Goal: Task Accomplishment & Management: Complete application form

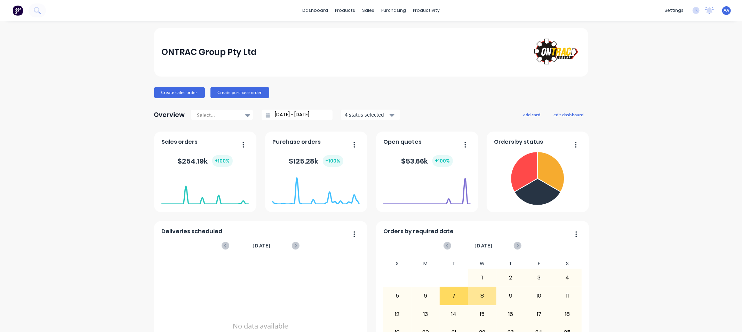
click at [488, 123] on div "ONTRAC Group Pty Ltd Create sales order Create purchase order Overview Select..…" at bounding box center [371, 209] width 742 height 363
click at [389, 48] on icon at bounding box center [386, 47] width 8 height 6
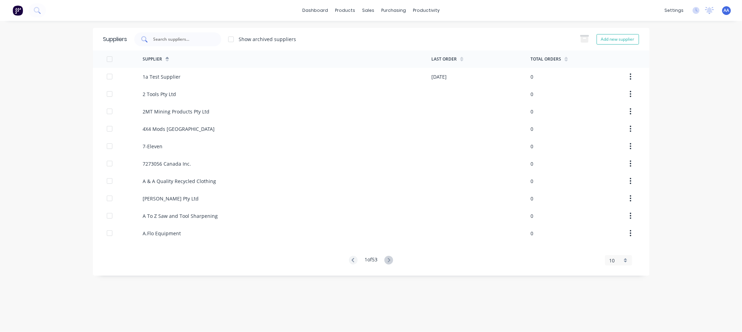
click at [182, 37] on input "text" at bounding box center [182, 39] width 58 height 7
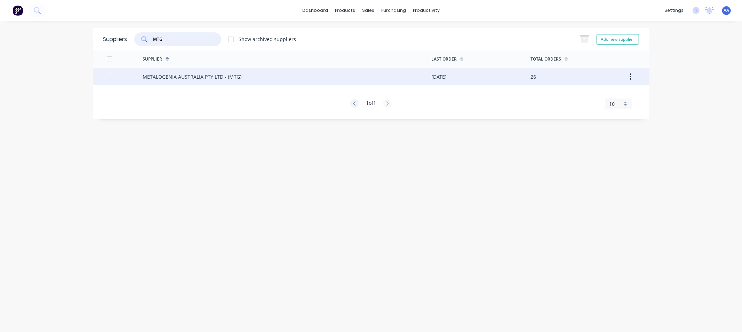
type input "MTG"
click at [194, 73] on div "METALOGENIA AUSTRALIA PTY LTD - (MTG)" at bounding box center [192, 76] width 99 height 7
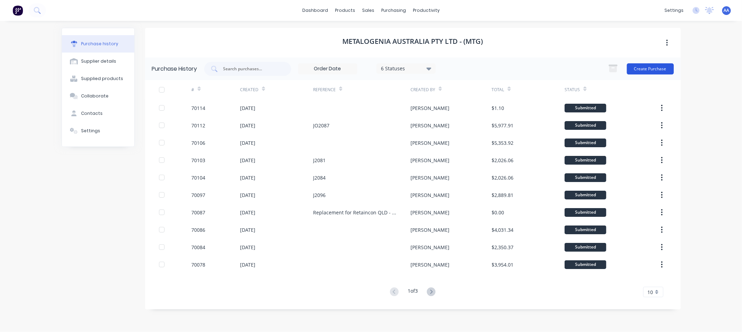
click at [488, 67] on button "Create Purchase" at bounding box center [650, 68] width 47 height 11
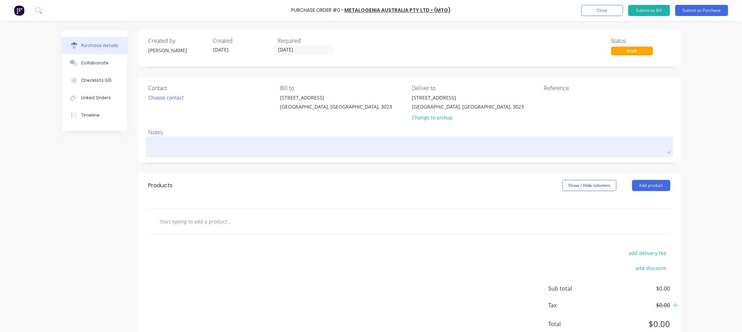
click at [163, 145] on textarea at bounding box center [409, 146] width 522 height 16
type textarea "x"
type textarea "T"
type textarea "x"
type textarea "To"
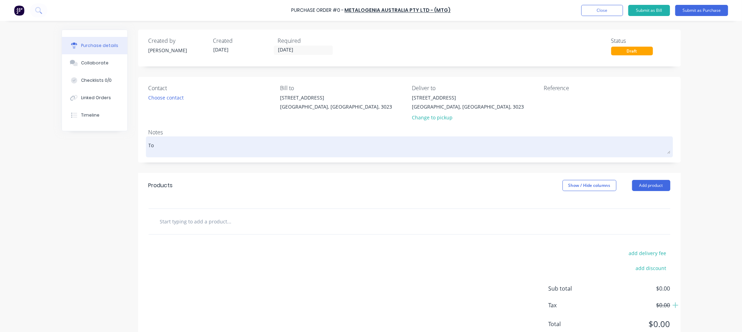
type textarea "x"
type textarea "To"
type textarea "x"
type textarea "To b"
type textarea "x"
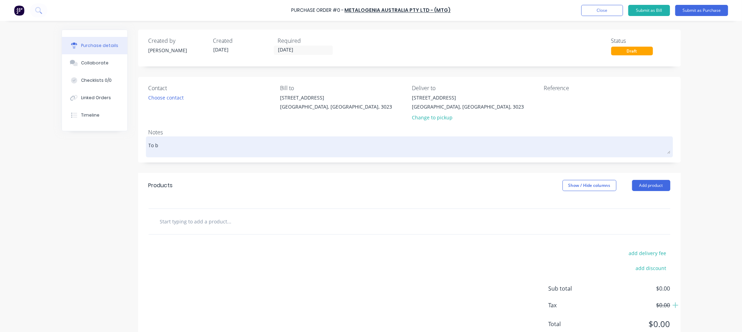
type textarea "To be"
type textarea "x"
type textarea "To be"
type textarea "x"
type textarea "To be s"
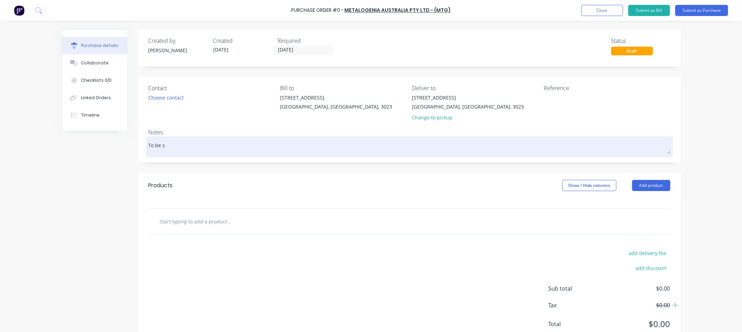
type textarea "x"
type textarea "To be sh"
type textarea "x"
type textarea "To be shi"
type textarea "x"
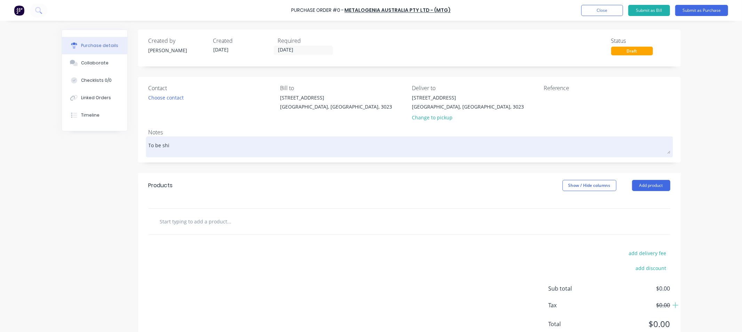
type textarea "To be ship"
type textarea "x"
type textarea "To be shippe"
type textarea "x"
type textarea "To be shipped"
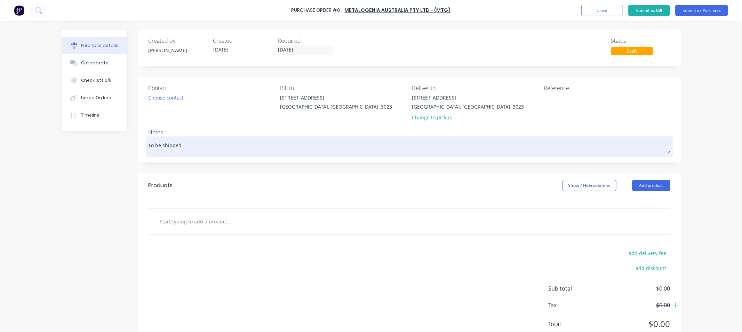
type textarea "x"
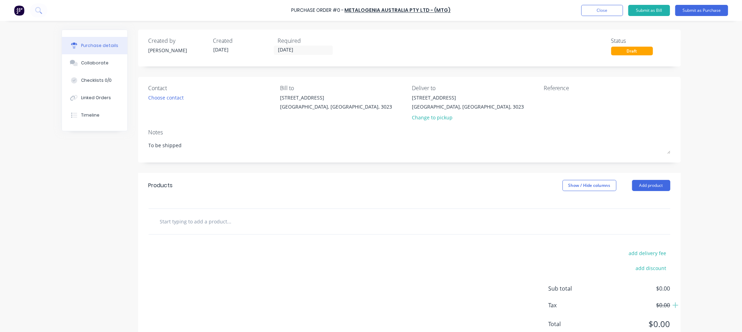
type textarea "To be shipped"
type textarea "x"
type textarea "To be shipped"
click at [415, 88] on div "Deliver to" at bounding box center [475, 88] width 127 height 8
click at [426, 118] on div "Change to pickup" at bounding box center [468, 117] width 112 height 7
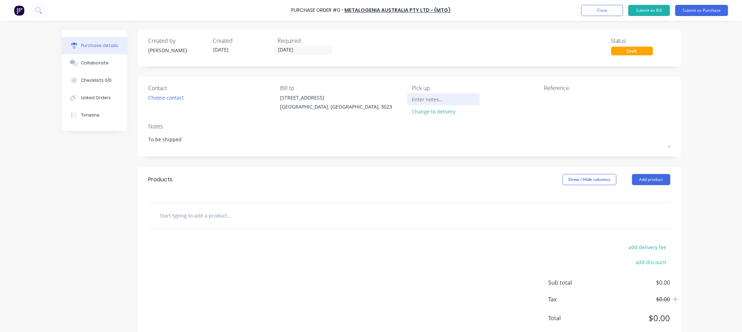
click at [422, 101] on input at bounding box center [443, 99] width 63 height 10
type textarea "x"
type input "S"
type textarea "x"
type input "Sh"
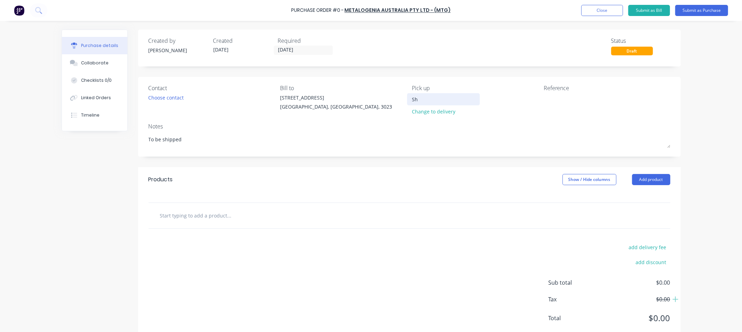
type textarea "x"
type input "Shi"
type textarea "x"
type input "Ship"
type textarea "x"
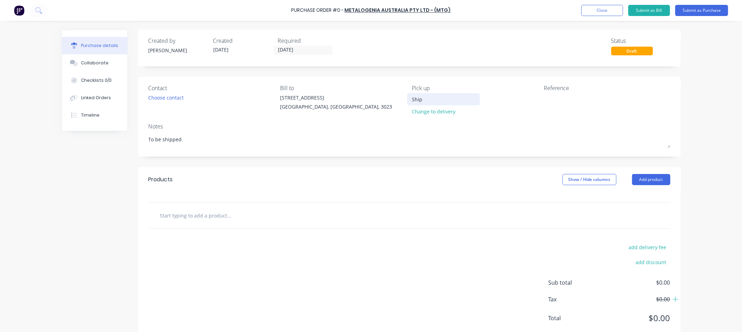
type input "Ship"
type textarea "x"
type input "Ship D"
type textarea "x"
type input "Ship Di"
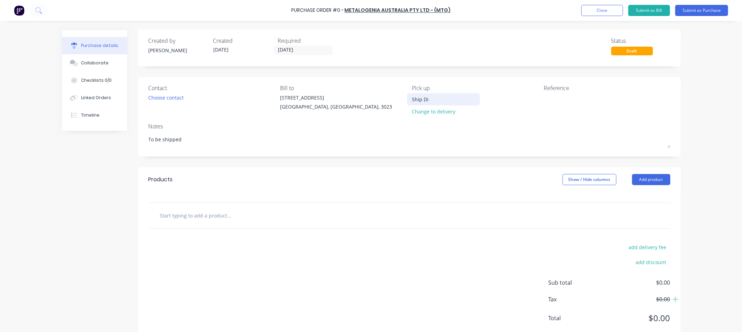
type textarea "x"
type input "Ship Dir"
type textarea "x"
type input "Ship Dire"
type textarea "x"
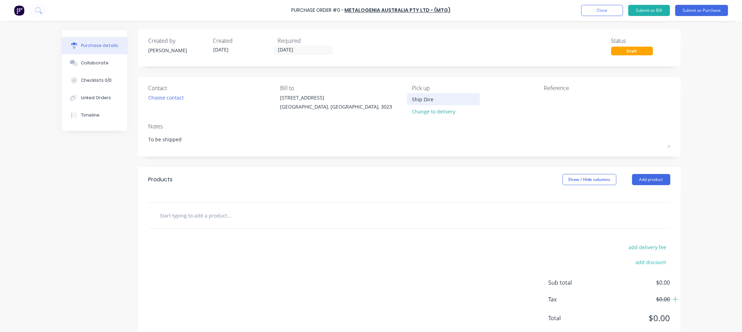
type input "Ship Direc"
type textarea "x"
type input "Ship Direct"
type textarea "x"
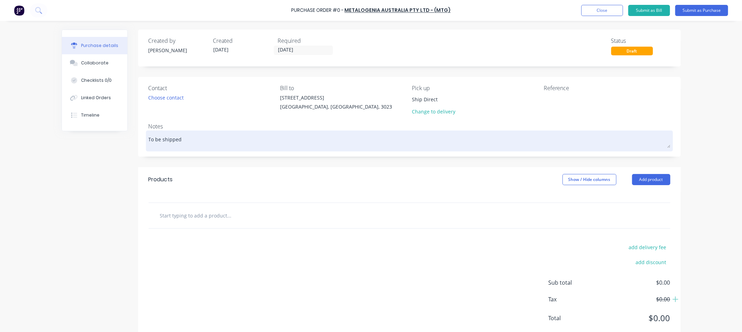
type input "Ship Direct"
click at [194, 138] on textarea "To be shipped" at bounding box center [409, 140] width 522 height 16
type textarea "x"
type textarea "To be shipped d"
type textarea "x"
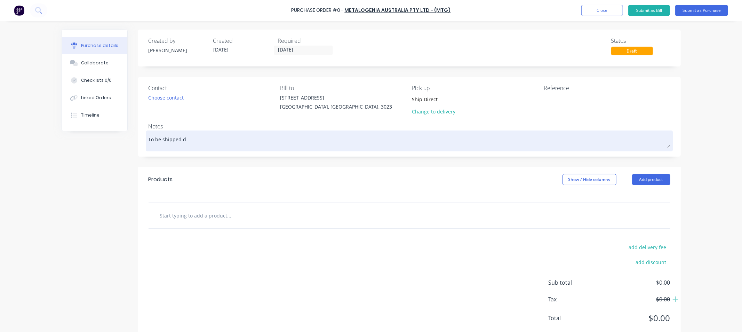
type textarea "To be shipped di"
type textarea "x"
type textarea "To be shipped dir"
type textarea "x"
type textarea "To be shipped dire"
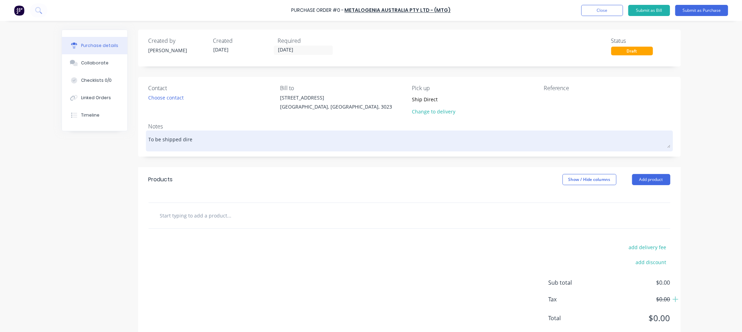
type textarea "x"
type textarea "To be shipped direc"
type textarea "x"
type textarea "To be shipped direct"
type textarea "x"
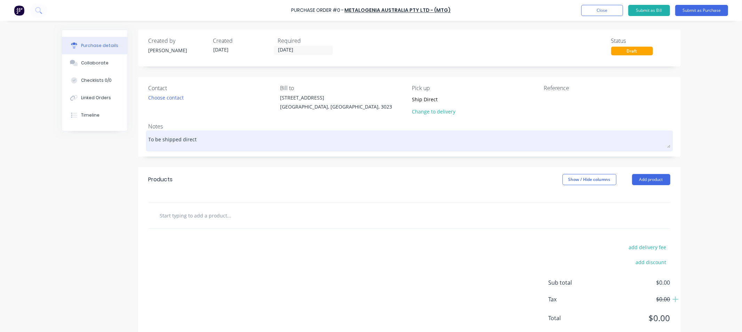
type textarea "To be shipped directl"
type textarea "x"
type textarea "To be shipped directly"
type textarea "x"
type textarea "To be shipped directly"
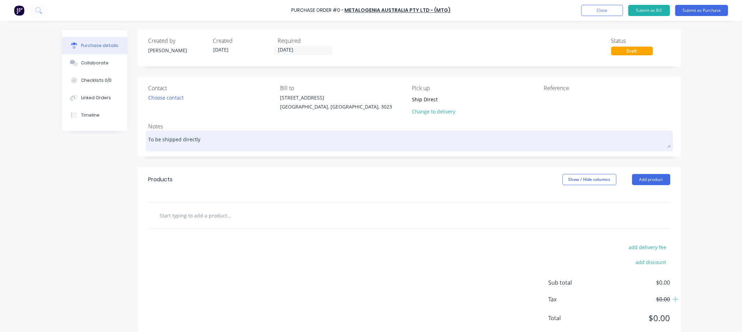
type textarea "x"
type textarea "To be shipped directly t"
type textarea "x"
type textarea "To be shipped directly to"
type textarea "x"
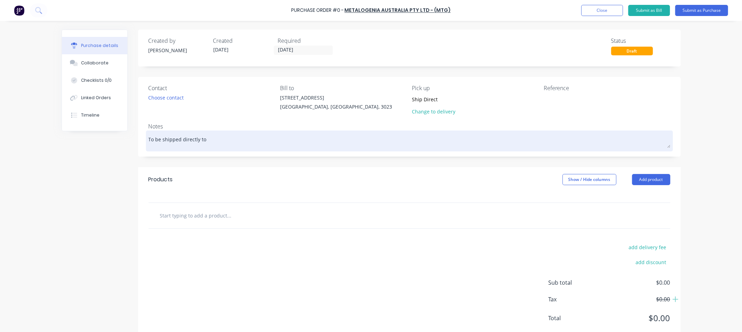
type textarea "To be shipped directly to"
type textarea "x"
type textarea "To be shipped directly to c"
type textarea "x"
type textarea "To be shipped directly to cl"
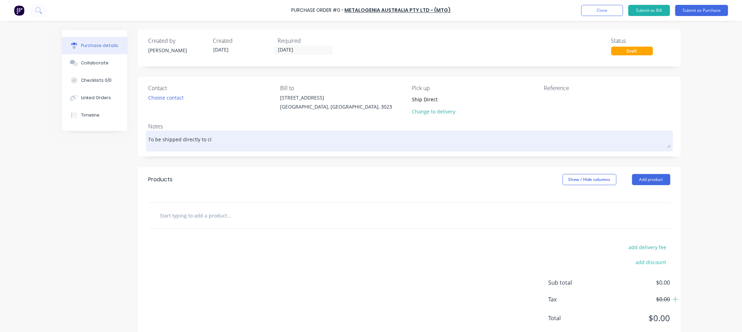
type textarea "x"
type textarea "To be shipped directly to cli"
type textarea "x"
type textarea "To be shipped directly to clie"
type textarea "x"
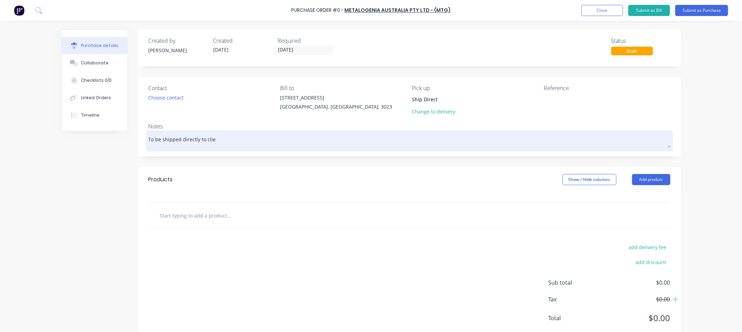
type textarea "To be shipped directly to clien"
type textarea "x"
type textarea "To be shipped directly to client"
type textarea "x"
type textarea "To be shipped directly to client,"
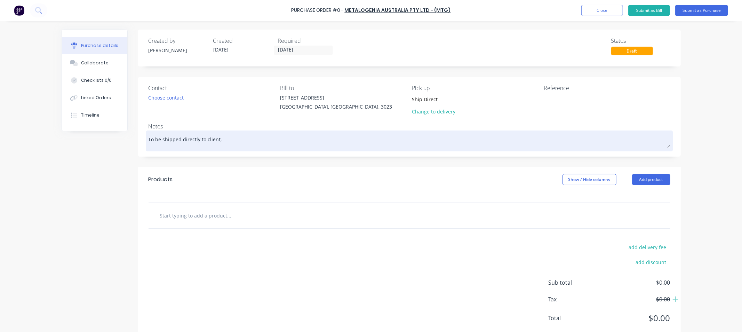
type textarea "x"
type textarea "To be shipped directly to client,"
type textarea "x"
type textarea "To be shipped directly to client, K"
type textarea "x"
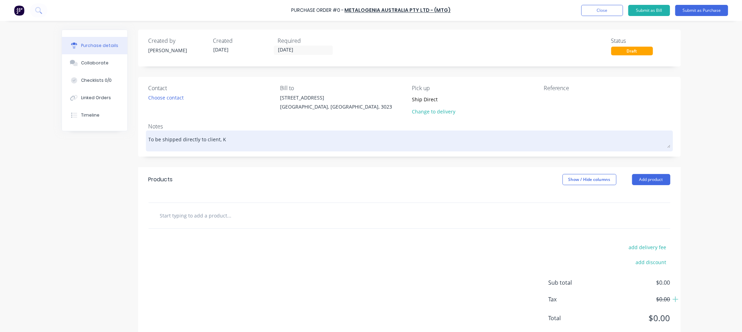
type textarea "To be shipped directly to client, Ke"
type textarea "x"
type textarea "To be shipped directly to client, Kel"
type textarea "x"
type textarea "To be shipped directly to client, [PERSON_NAME]"
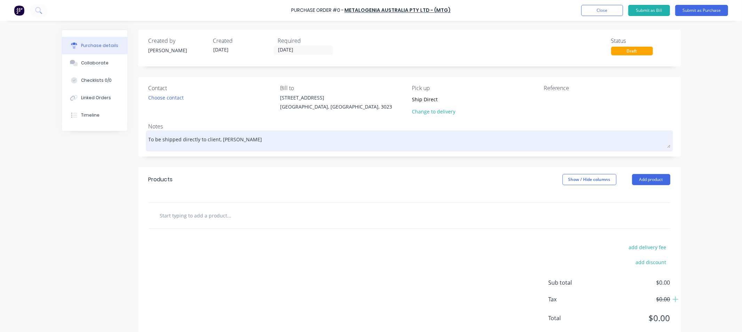
type textarea "x"
type textarea "To be shipped directly to client, [PERSON_NAME]"
type textarea "x"
type textarea "To be shipped directly to client, Kelish"
type textarea "x"
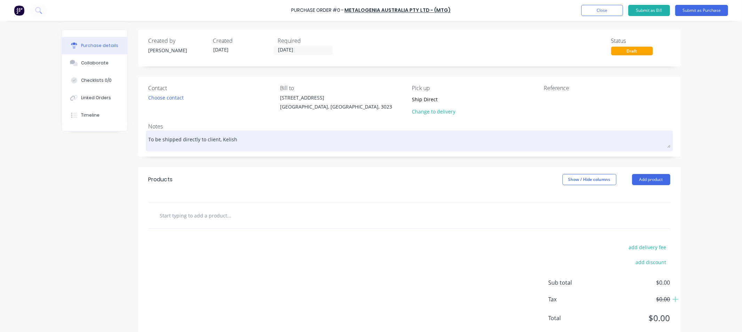
type textarea "To be shipped directly to client, [PERSON_NAME]"
type textarea "x"
type textarea "To be shipped directly to client, [PERSON_NAME]"
type textarea "x"
type textarea "To be shipped directly to client, [PERSON_NAME] t"
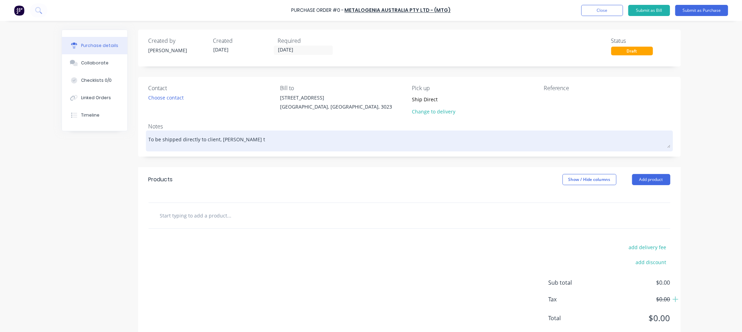
type textarea "x"
type textarea "To be shipped directly to client, [PERSON_NAME] to"
type textarea "x"
type textarea "To be shipped directly to client, [PERSON_NAME] to"
type textarea "x"
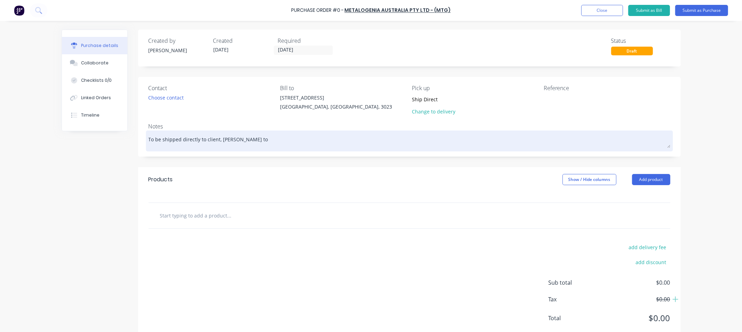
type textarea "To be shipped directly to client, [PERSON_NAME] to s"
type textarea "x"
type textarea "To be shipped directly to client, [PERSON_NAME] to se"
type textarea "x"
type textarea "To be shipped directly to client, [PERSON_NAME] to sen"
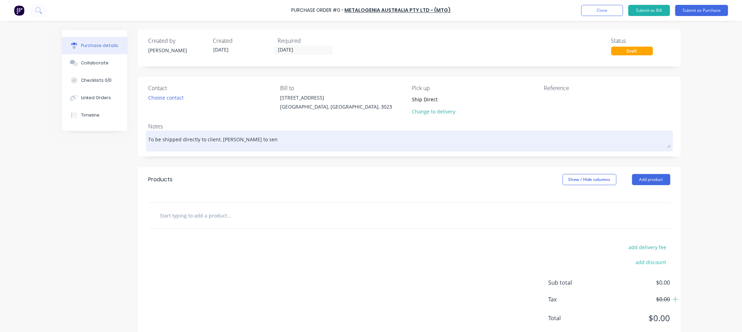
type textarea "x"
type textarea "To be shipped directly to client, [PERSON_NAME] to send"
type textarea "x"
type textarea "To be shipped directly to client, [PERSON_NAME] to send"
type textarea "x"
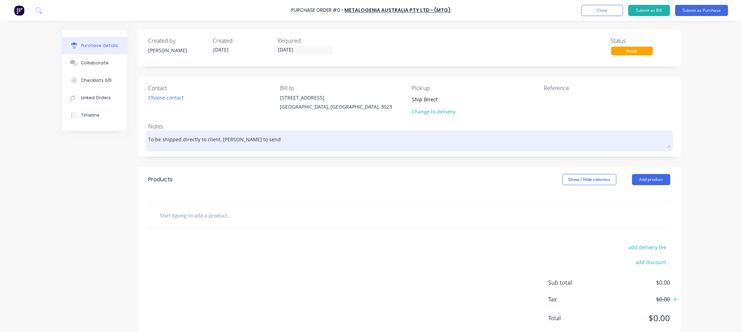
type textarea "To be shipped directly to client, [PERSON_NAME] to"
type textarea "x"
type textarea "To be shipped directly to client, [PERSON_NAME] to a"
type textarea "x"
type textarea "To be shipped directly to client, [PERSON_NAME] to ar"
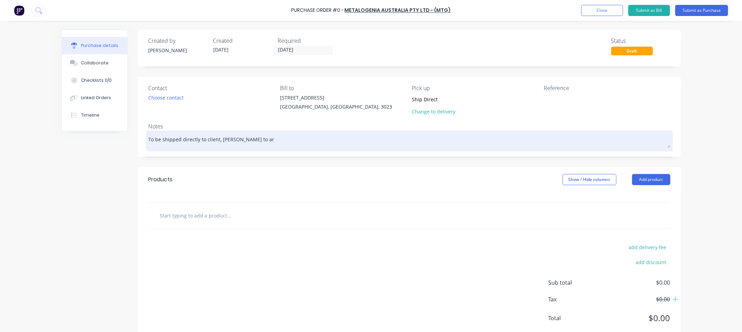
type textarea "x"
type textarea "To be shipped directly to client, [PERSON_NAME] to arr"
type textarea "x"
type textarea "To be shipped directly to client, [PERSON_NAME] to arra"
type textarea "x"
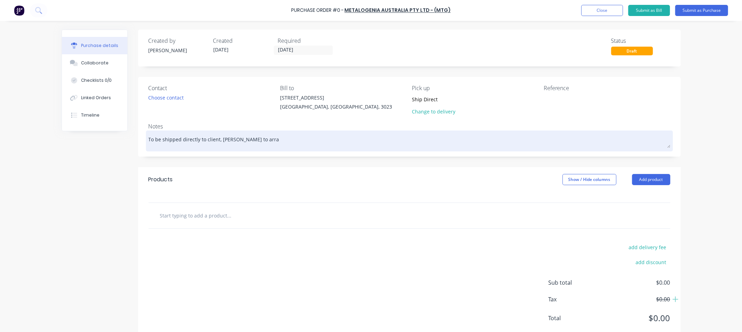
type textarea "To be shipped directly to client, [PERSON_NAME] to [GEOGRAPHIC_DATA]"
type textarea "x"
type textarea "To be shipped directly to client, [PERSON_NAME] to arrang"
type textarea "x"
type textarea "To be shipped directly to client, [PERSON_NAME] to arrange"
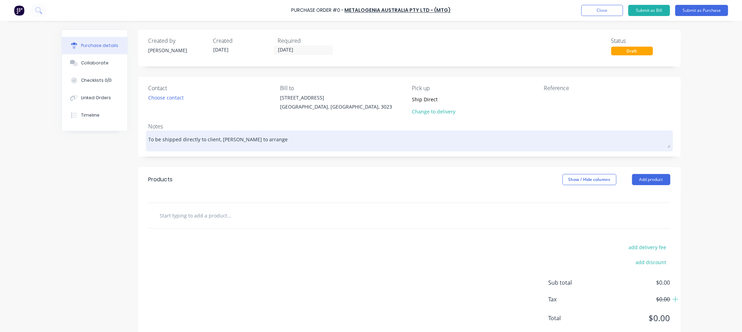
type textarea "x"
type textarea "To be shipped directly to client, [PERSON_NAME] to arrange"
type textarea "x"
type textarea "To be shipped directly to client, [PERSON_NAME] to arrange f"
type textarea "x"
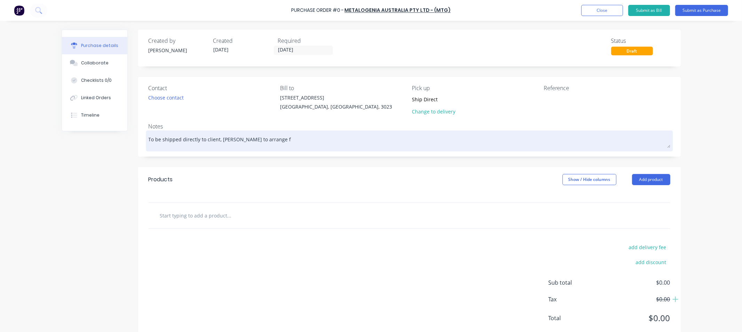
type textarea "To be shipped directly to client, [PERSON_NAME] to arrange fr"
type textarea "x"
type textarea "To be shipped directly to client, [PERSON_NAME] to arrange fre"
type textarea "x"
type textarea "To be shipped directly to client, [PERSON_NAME] to arrange frei"
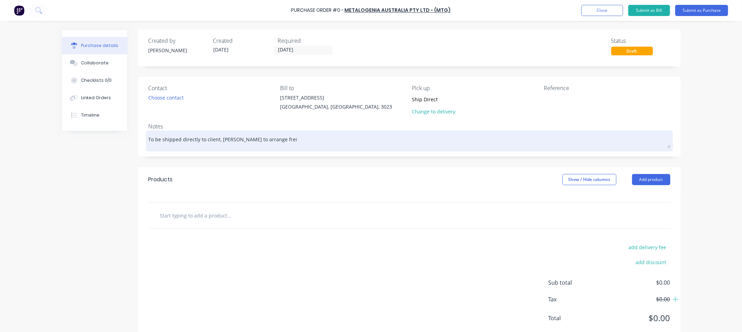
type textarea "x"
type textarea "To be shipped directly to client, [PERSON_NAME] to arrange freig"
type textarea "x"
type textarea "To be shipped directly to client, [PERSON_NAME] to arrange freigh"
type textarea "x"
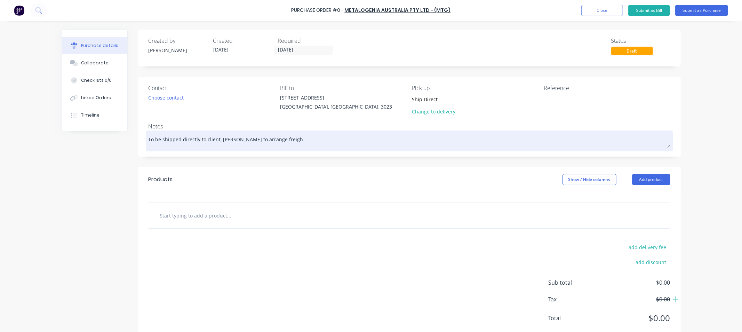
type textarea "To be shipped directly to client, [PERSON_NAME] to arrange freight"
type textarea "x"
type textarea "To be shipped directly to client, [PERSON_NAME] to arrange freight"
type textarea "x"
type textarea "To be shipped directly to client, [PERSON_NAME] to arrange freight o"
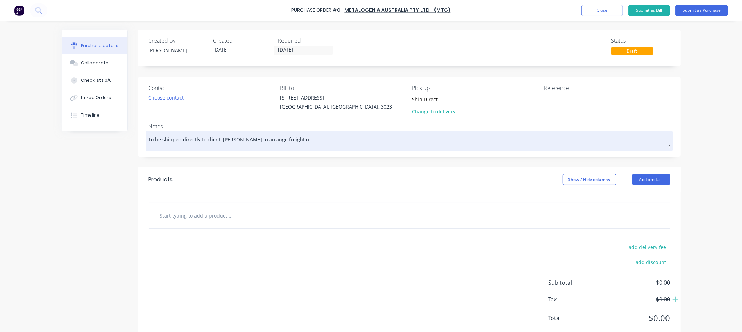
type textarea "x"
type textarea "To be shipped directly to client, [PERSON_NAME] to arrange freight on"
type textarea "x"
type textarea "To be shipped directly to client, [PERSON_NAME] to arrange freight onc"
type textarea "x"
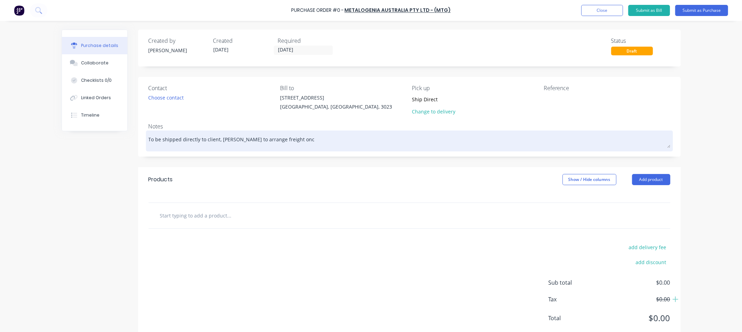
type textarea "To be shipped directly to client, [PERSON_NAME] to arrange freight once"
type textarea "x"
type textarea "To be shipped directly to client, [PERSON_NAME] to arrange freight once"
type textarea "x"
type textarea "To be shipped directly to client, [PERSON_NAME] to arrange freight once s"
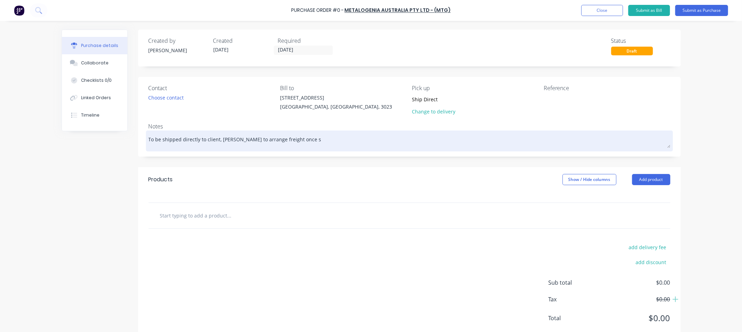
type textarea "x"
type textarea "To be shipped directly to client, [PERSON_NAME] to arrange freight once sh"
type textarea "x"
type textarea "To be shipped directly to client, [PERSON_NAME] to arrange freight once shi"
type textarea "x"
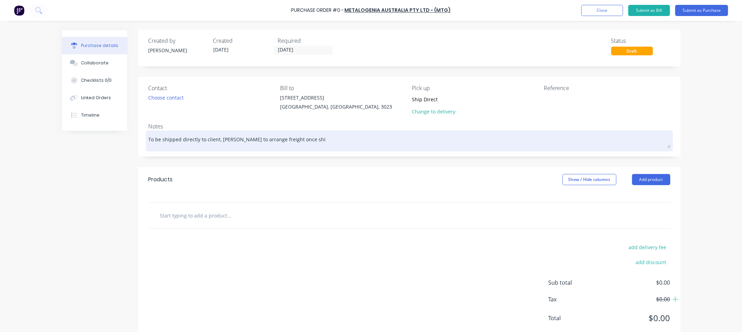
type textarea "To be shipped directly to client, [PERSON_NAME] to arrange freight once ship"
type textarea "x"
type textarea "To be shipped directly to client, [PERSON_NAME] to arrange freight once [PERSON…"
type textarea "x"
type textarea "To be shipped directly to client, [PERSON_NAME] to arrange freight once shippi"
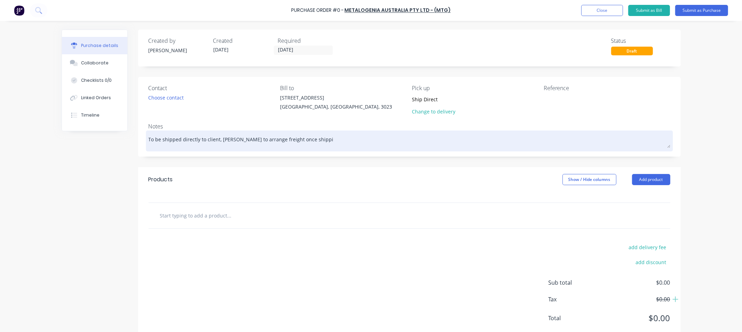
type textarea "x"
type textarea "To be shipped directly to client, [PERSON_NAME] to arrange freight once shippin"
type textarea "x"
type textarea "To be shipped directly to client, [PERSON_NAME] to arrange freight once shipping"
type textarea "x"
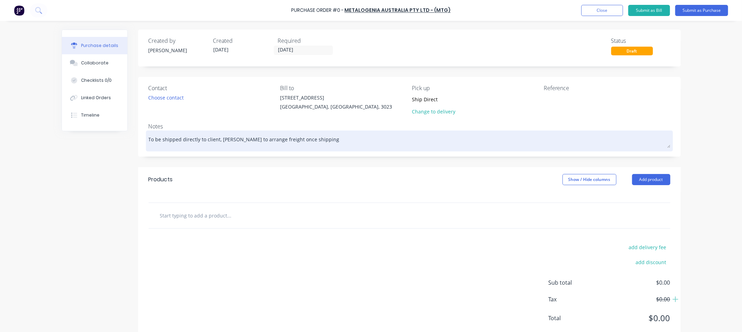
type textarea "To be shipped directly to client, [PERSON_NAME] to arrange freight once shipping"
type textarea "x"
type textarea "To be shipped directly to client, [PERSON_NAME] to arrange freight once shippin…"
type textarea "x"
type textarea "To be shipped directly to client, [PERSON_NAME] to arrange freight once shippin…"
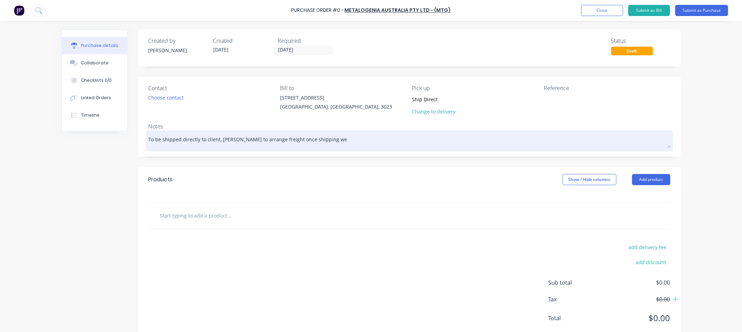
type textarea "x"
type textarea "To be shipped directly to client, [PERSON_NAME] to arrange freight once shippin…"
type textarea "x"
type textarea "To be shipped directly to client, [PERSON_NAME] to arrange freight once shippin…"
type textarea "x"
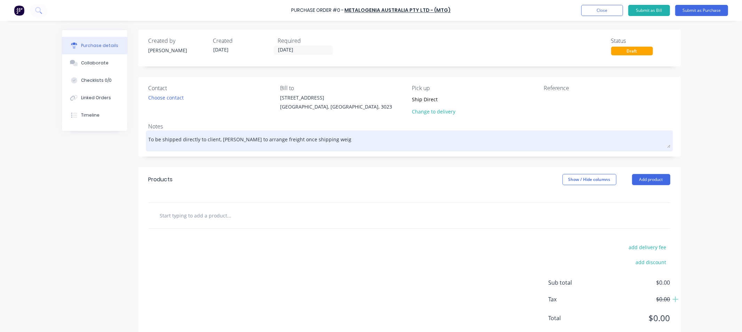
type textarea "To be shipped directly to client, [PERSON_NAME] to arrange freight once shippin…"
type textarea "x"
type textarea "To be shipped directly to client, [PERSON_NAME] to arrange freight once shippin…"
type textarea "x"
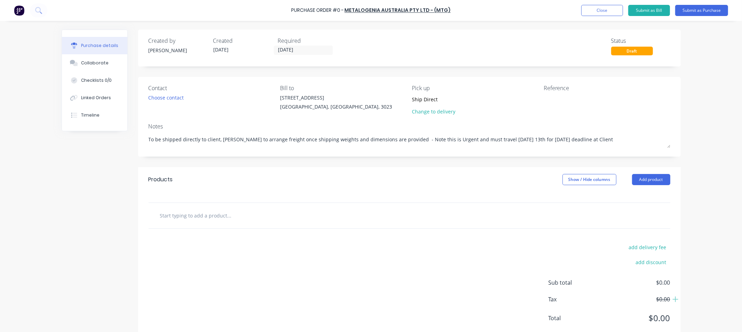
click at [174, 212] on input "text" at bounding box center [229, 215] width 139 height 14
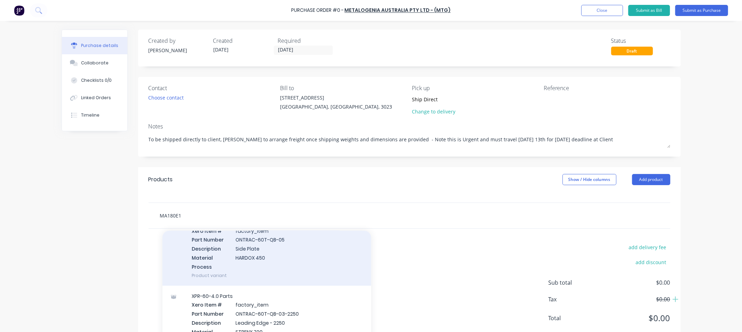
scroll to position [116, 0]
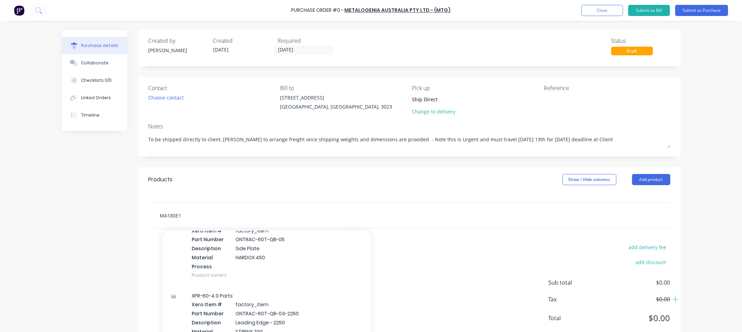
click at [195, 218] on input "MA180E1" at bounding box center [229, 215] width 139 height 14
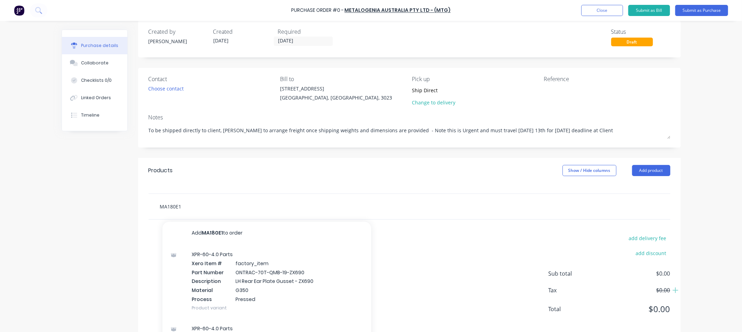
scroll to position [0, 0]
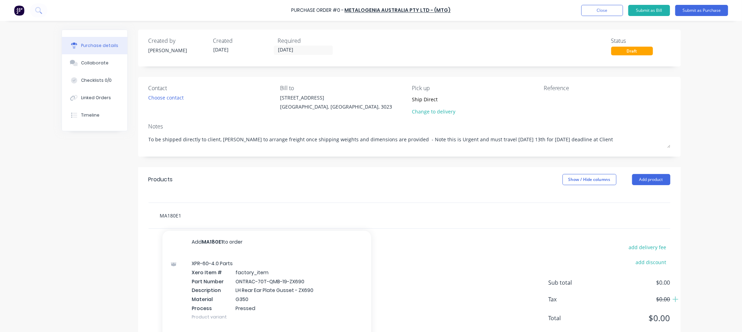
click at [211, 217] on input "MA180E1" at bounding box center [229, 215] width 139 height 14
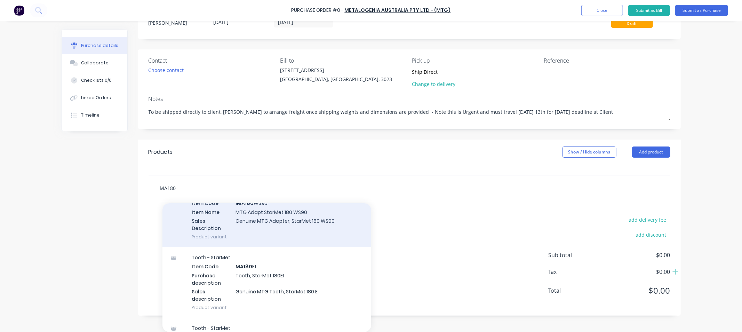
scroll to position [579, 0]
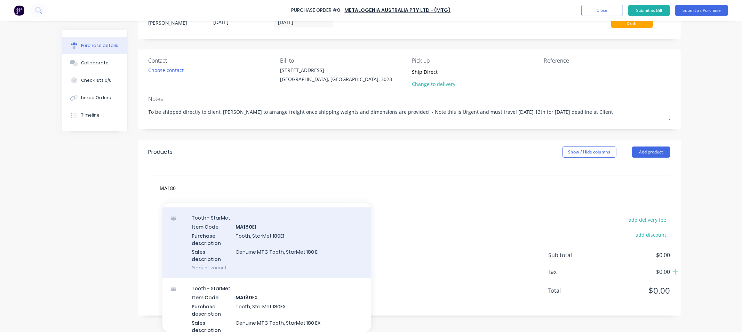
click at [254, 220] on div "Tooth - StarMet Item Code MA180 E1 Purchase description Tooth, StarMet 180E1 Sa…" at bounding box center [266, 242] width 209 height 71
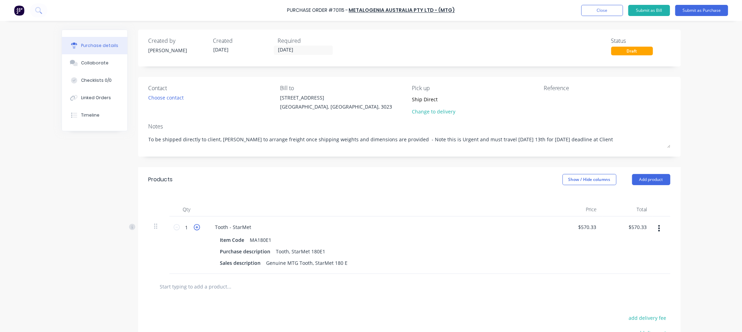
click at [194, 220] on icon at bounding box center [197, 227] width 6 height 6
click at [200, 220] on input "text" at bounding box center [229, 286] width 139 height 14
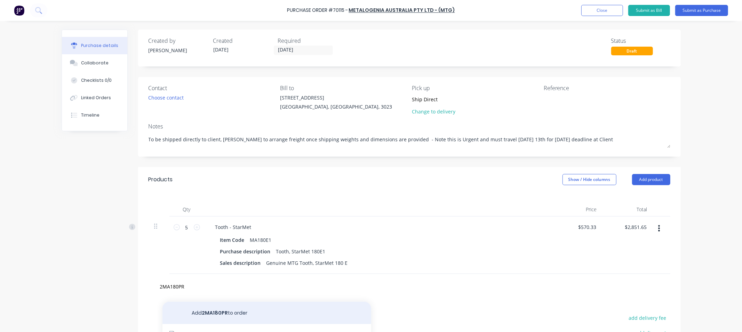
click at [212, 220] on button "Add 2MA180PR to order" at bounding box center [266, 312] width 209 height 22
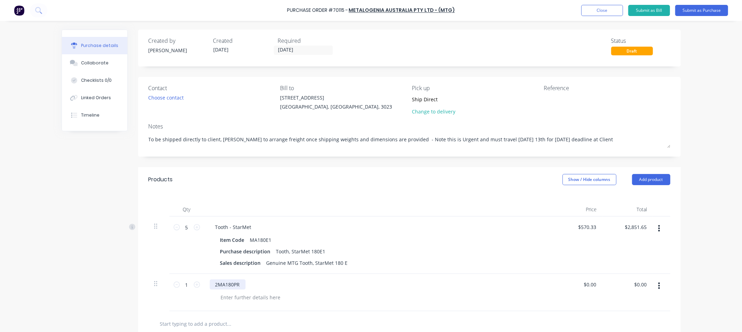
click at [227, 220] on div "2MA180PR" at bounding box center [228, 284] width 36 height 10
click at [488, 220] on button "button" at bounding box center [659, 285] width 16 height 13
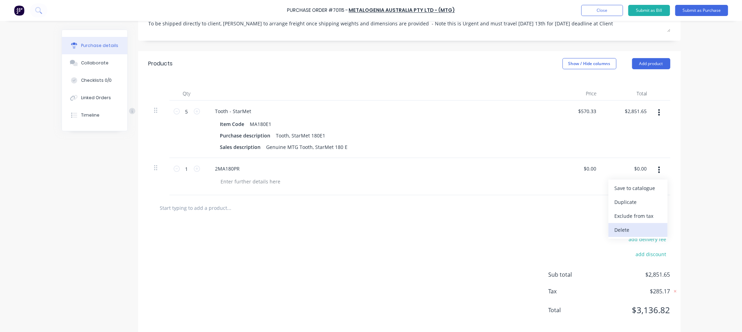
click at [488, 220] on button "Delete" at bounding box center [637, 230] width 59 height 14
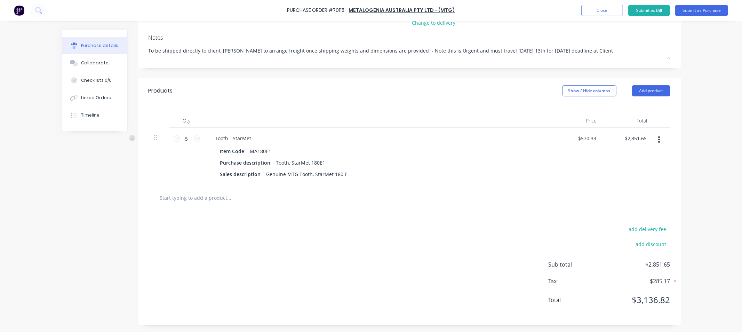
click at [193, 201] on input "text" at bounding box center [229, 198] width 139 height 14
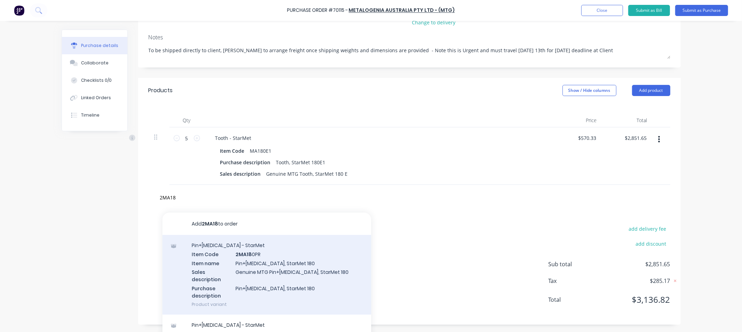
click at [202, 220] on div "Pin+[MEDICAL_DATA] - StarMet Item Code 2MA18 0PR Item name Pin+[MEDICAL_DATA], …" at bounding box center [266, 275] width 209 height 80
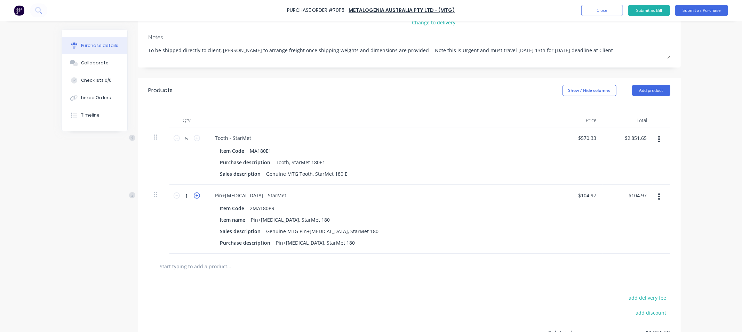
click at [194, 196] on icon at bounding box center [197, 195] width 6 height 6
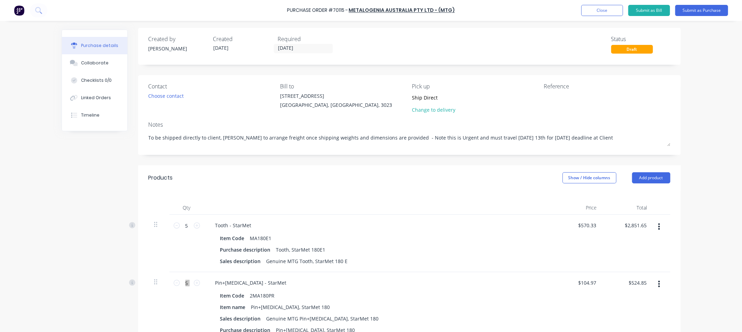
scroll to position [0, 0]
click at [488, 13] on button "Submit as Purchase" at bounding box center [701, 10] width 53 height 11
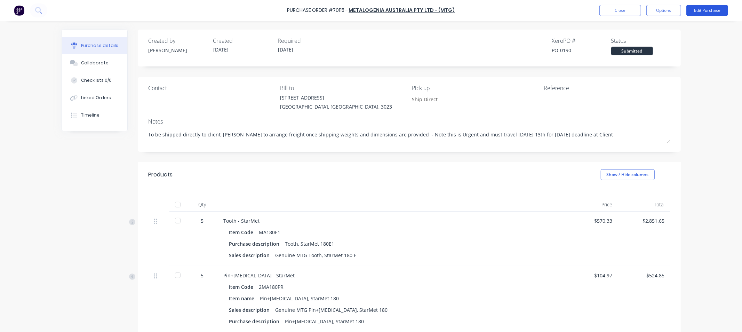
click at [488, 10] on button "Edit Purchase" at bounding box center [707, 10] width 42 height 11
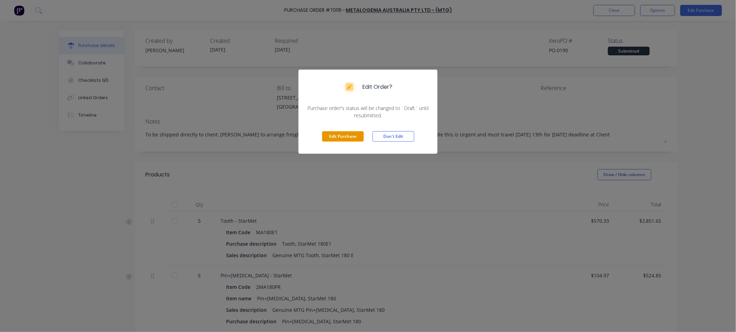
click at [356, 137] on button "Edit Purchase" at bounding box center [343, 136] width 42 height 10
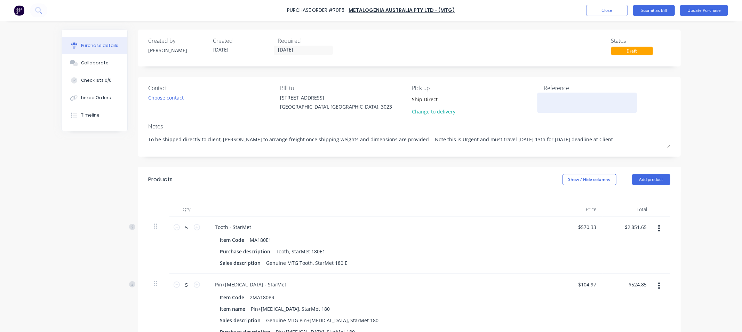
click at [488, 97] on textarea at bounding box center [586, 102] width 87 height 16
click at [488, 12] on button "Update Purchase" at bounding box center [704, 10] width 48 height 11
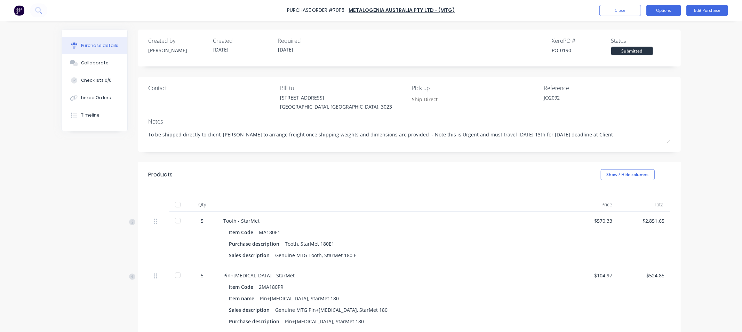
click at [488, 13] on button "Options" at bounding box center [663, 10] width 35 height 11
click at [488, 27] on div "Print / Email" at bounding box center [648, 28] width 54 height 10
click at [488, 43] on div "With pricing" at bounding box center [648, 42] width 54 height 10
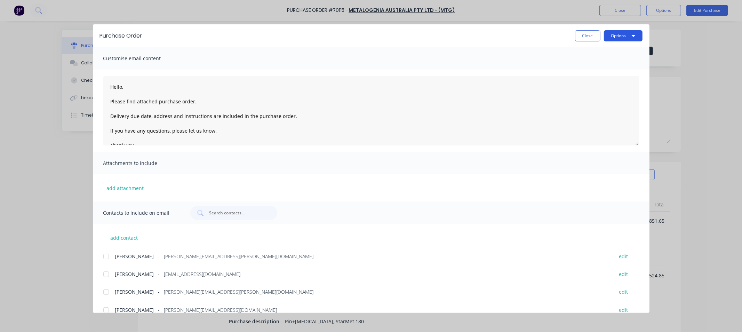
click at [488, 40] on button "Options" at bounding box center [623, 35] width 39 height 11
click at [488, 64] on div "Print" at bounding box center [609, 67] width 54 height 10
